Goal: Task Accomplishment & Management: Manage account settings

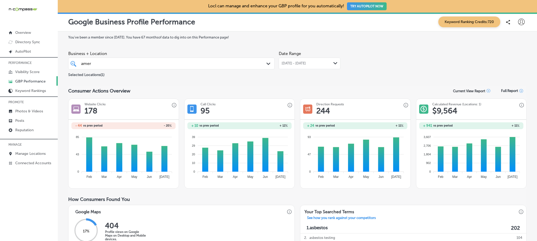
scroll to position [87, 0]
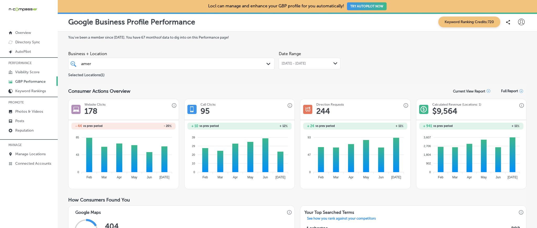
click at [159, 62] on div "[PERSON_NAME]" at bounding box center [162, 63] width 163 height 7
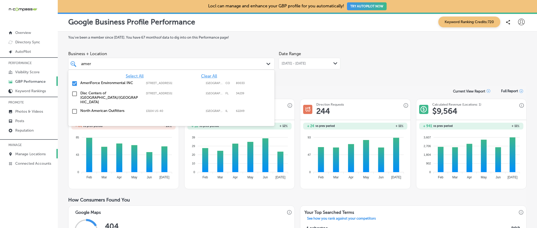
click at [30, 152] on p "Manage Locations" at bounding box center [30, 154] width 30 height 4
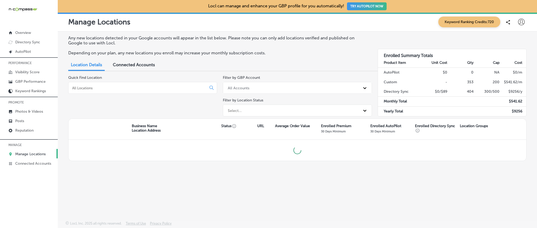
click at [116, 88] on input at bounding box center [139, 88] width 134 height 5
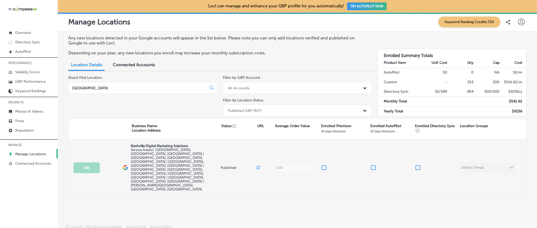
type input "[GEOGRAPHIC_DATA]"
click at [324, 164] on input "checkbox" at bounding box center [324, 167] width 6 height 6
checkbox input "true"
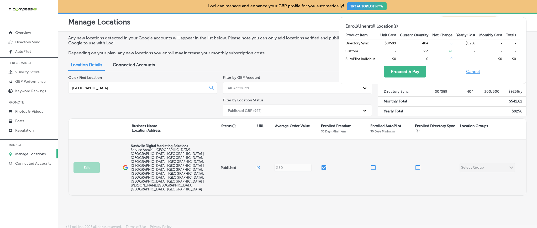
click at [415, 164] on input "checkbox" at bounding box center [418, 167] width 6 height 6
checkbox input "true"
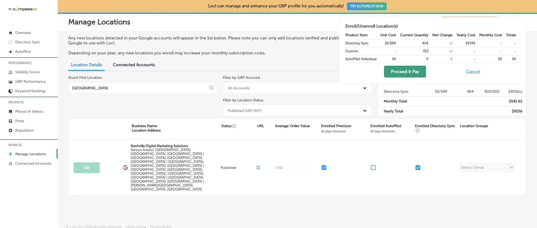
click at [406, 73] on button "Proceed & Pay" at bounding box center [405, 72] width 42 height 12
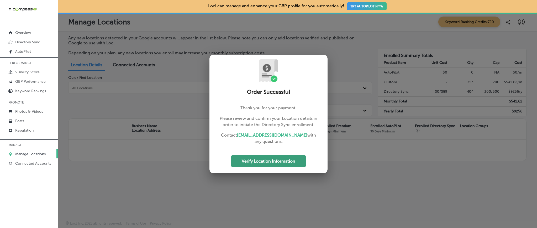
click at [284, 162] on button "Verify Location Information" at bounding box center [268, 161] width 75 height 12
select select "US"
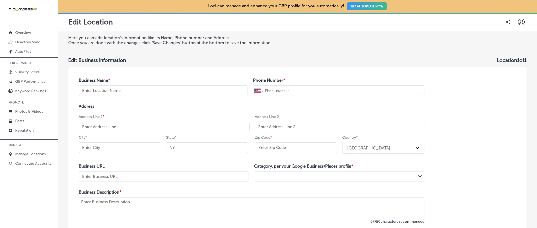
type input "Nashville Digital Marketing Solutions"
type input "[PHONE_NUMBER]"
type input "[URL][DOMAIN_NAME][DOMAIN_NAME]"
type textarea "We are a local business in [GEOGRAPHIC_DATA]. We connect local businesses to th…"
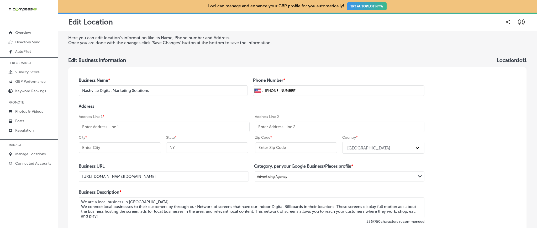
click at [140, 126] on input "text" at bounding box center [164, 126] width 171 height 10
click at [143, 114] on div "Address Line 1 *" at bounding box center [164, 123] width 171 height 18
click at [140, 145] on input "text" at bounding box center [120, 147] width 82 height 10
click at [162, 110] on div "Address Address Line 1 * Address Line 2 City * State * Zip Code * Country * [GE…" at bounding box center [252, 130] width 346 height 52
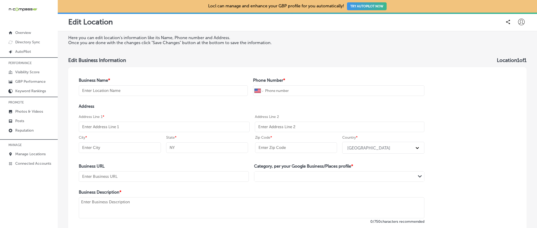
select select "US"
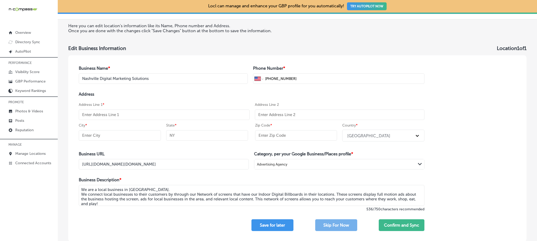
scroll to position [19, 0]
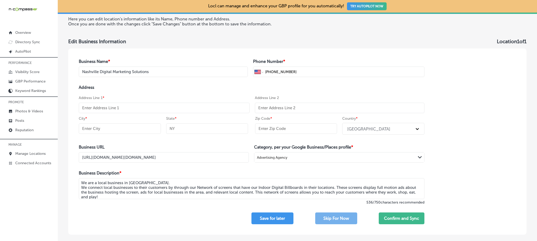
click at [184, 131] on input "text" at bounding box center [207, 129] width 82 height 10
click at [120, 108] on input "text" at bounding box center [164, 108] width 171 height 10
paste input "[STREET_ADDRESS]"
type input "[STREET_ADDRESS]"
click at [132, 132] on input "text" at bounding box center [120, 129] width 82 height 10
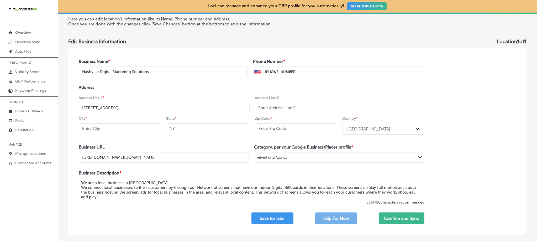
paste input "Franklin"
type input "Franklin"
click at [190, 132] on input "text" at bounding box center [207, 129] width 82 height 10
type input "N"
type input "TN"
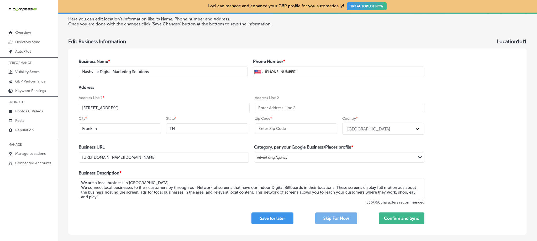
drag, startPoint x: 263, startPoint y: 134, endPoint x: 264, endPoint y: 131, distance: 3.1
click at [263, 134] on div "Zip Code *" at bounding box center [296, 126] width 82 height 21
click at [264, 129] on input "text" at bounding box center [296, 129] width 82 height 10
paste input "37067"
type input "37067"
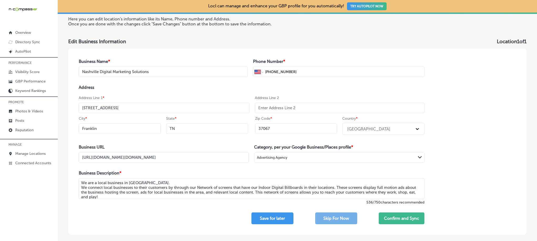
click at [316, 85] on h4 "Address" at bounding box center [252, 87] width 346 height 5
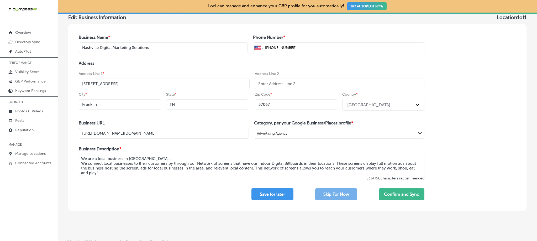
scroll to position [48, 0]
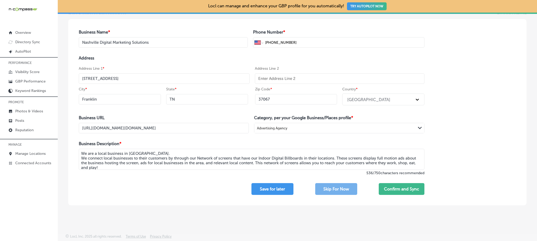
drag, startPoint x: 174, startPoint y: 160, endPoint x: 170, endPoint y: 170, distance: 10.9
click at [170, 170] on div "We are a local business in [GEOGRAPHIC_DATA]. We connect local businesses to th…" at bounding box center [252, 160] width 346 height 22
click at [162, 169] on textarea "We are a local business in [GEOGRAPHIC_DATA]. We connect local businesses to th…" at bounding box center [252, 159] width 346 height 21
click at [382, 188] on button "Confirm and Sync" at bounding box center [402, 189] width 46 height 12
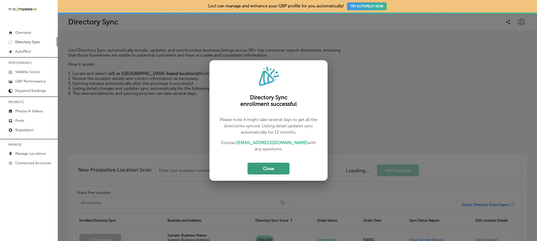
click at [272, 168] on button "Close" at bounding box center [268, 169] width 42 height 12
